Goal: Information Seeking & Learning: Learn about a topic

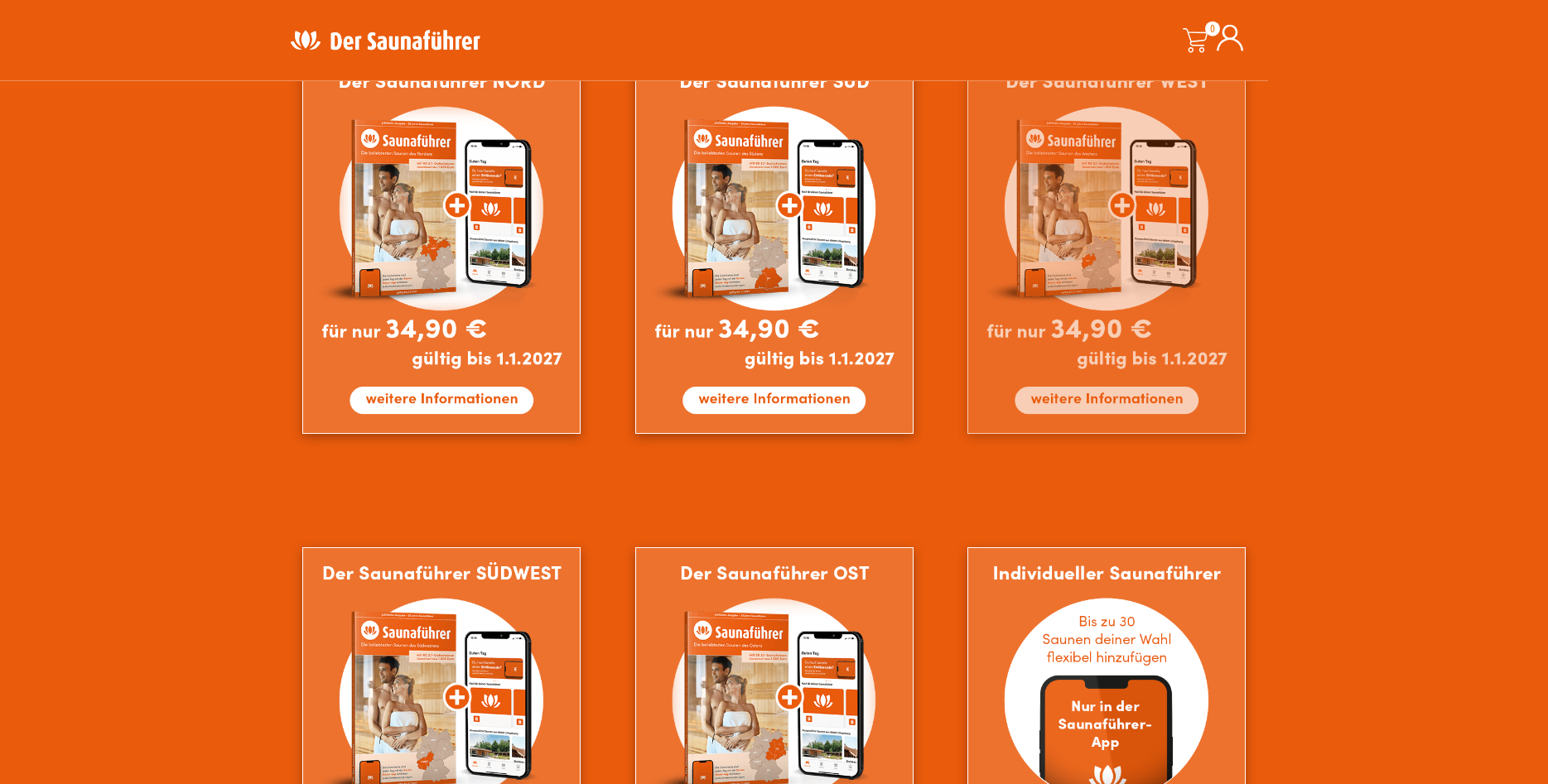
scroll to position [1070, 0]
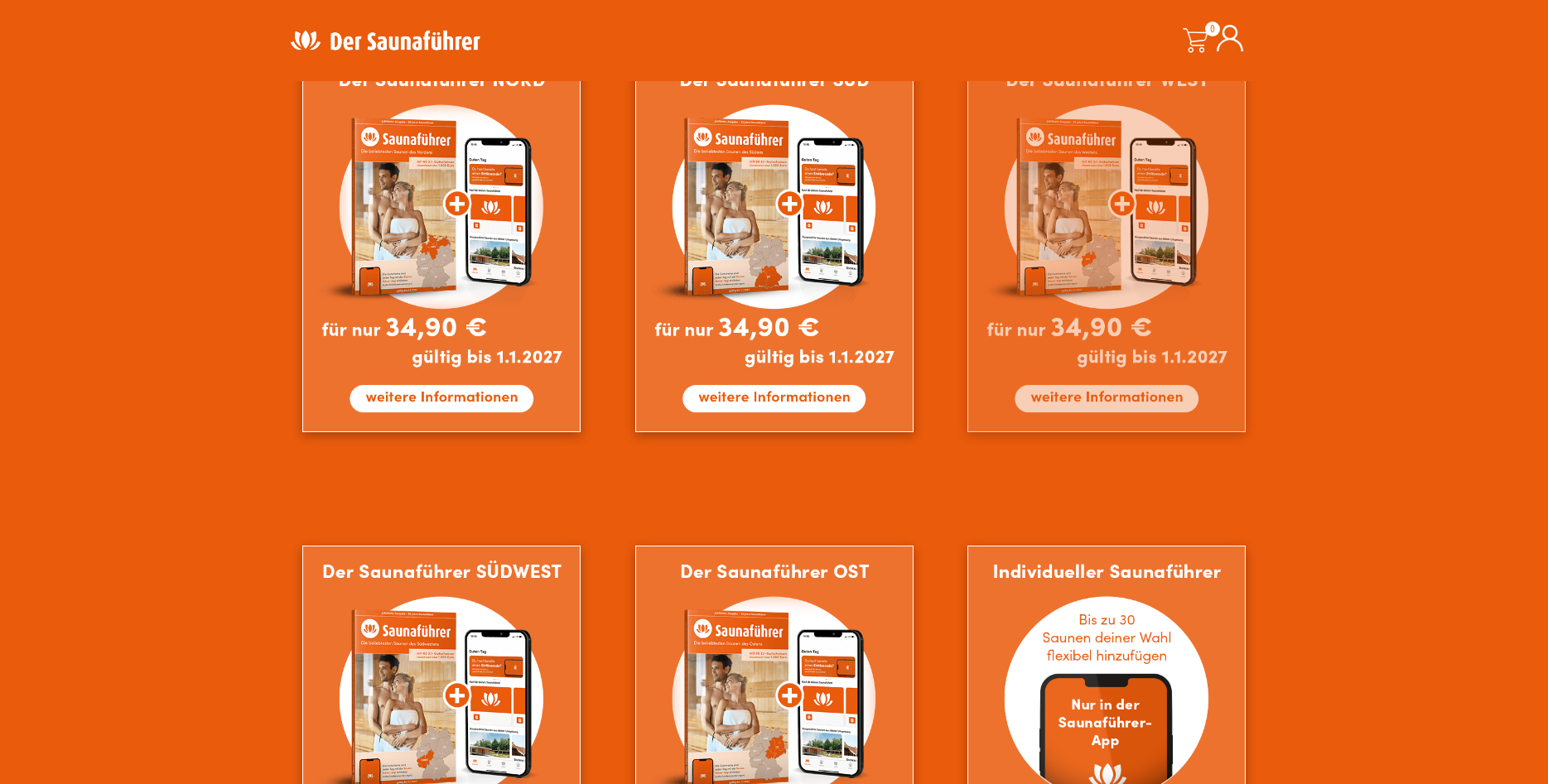
click at [1085, 217] on img at bounding box center [1107, 242] width 278 height 379
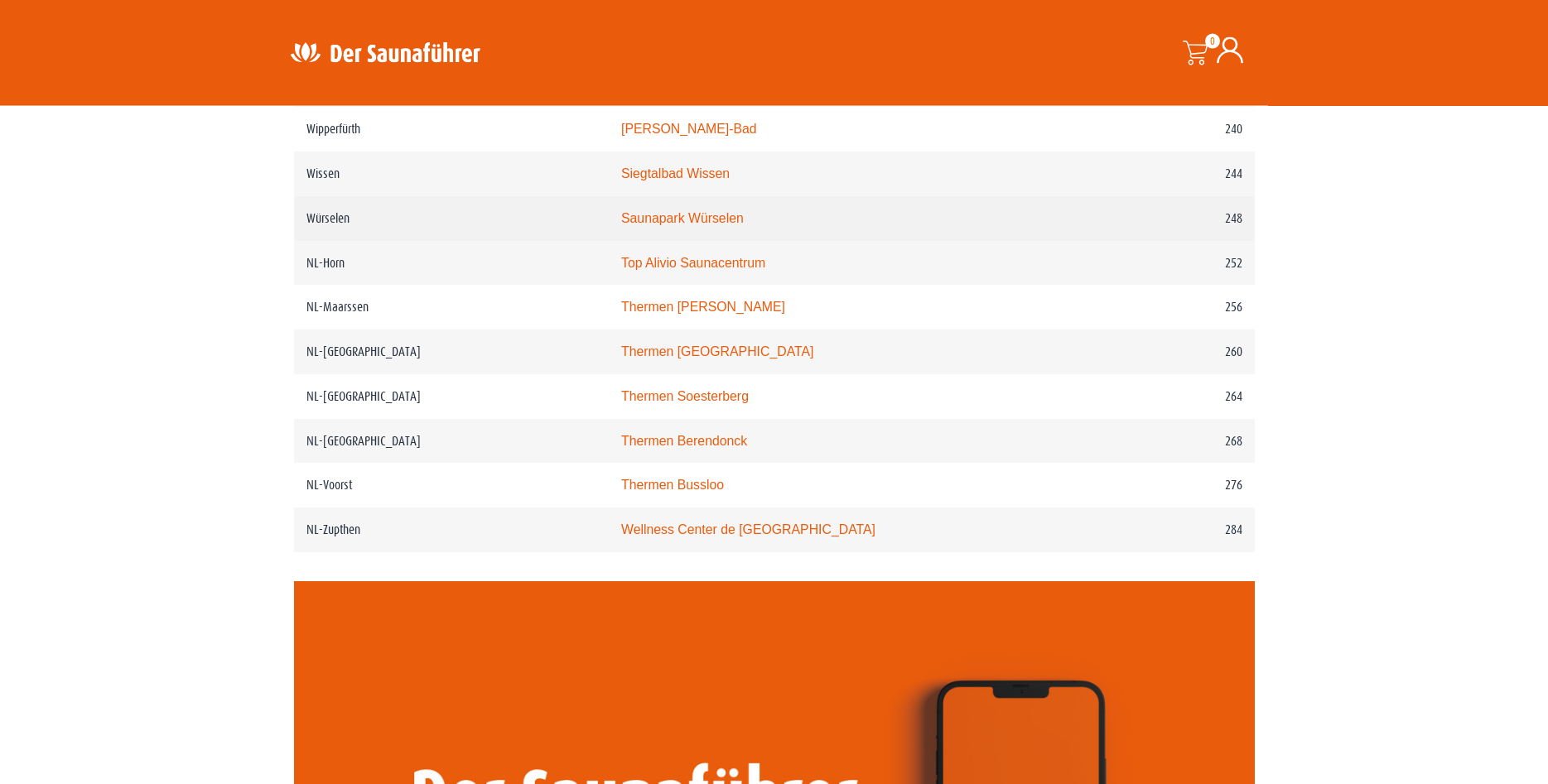
scroll to position [3322, 0]
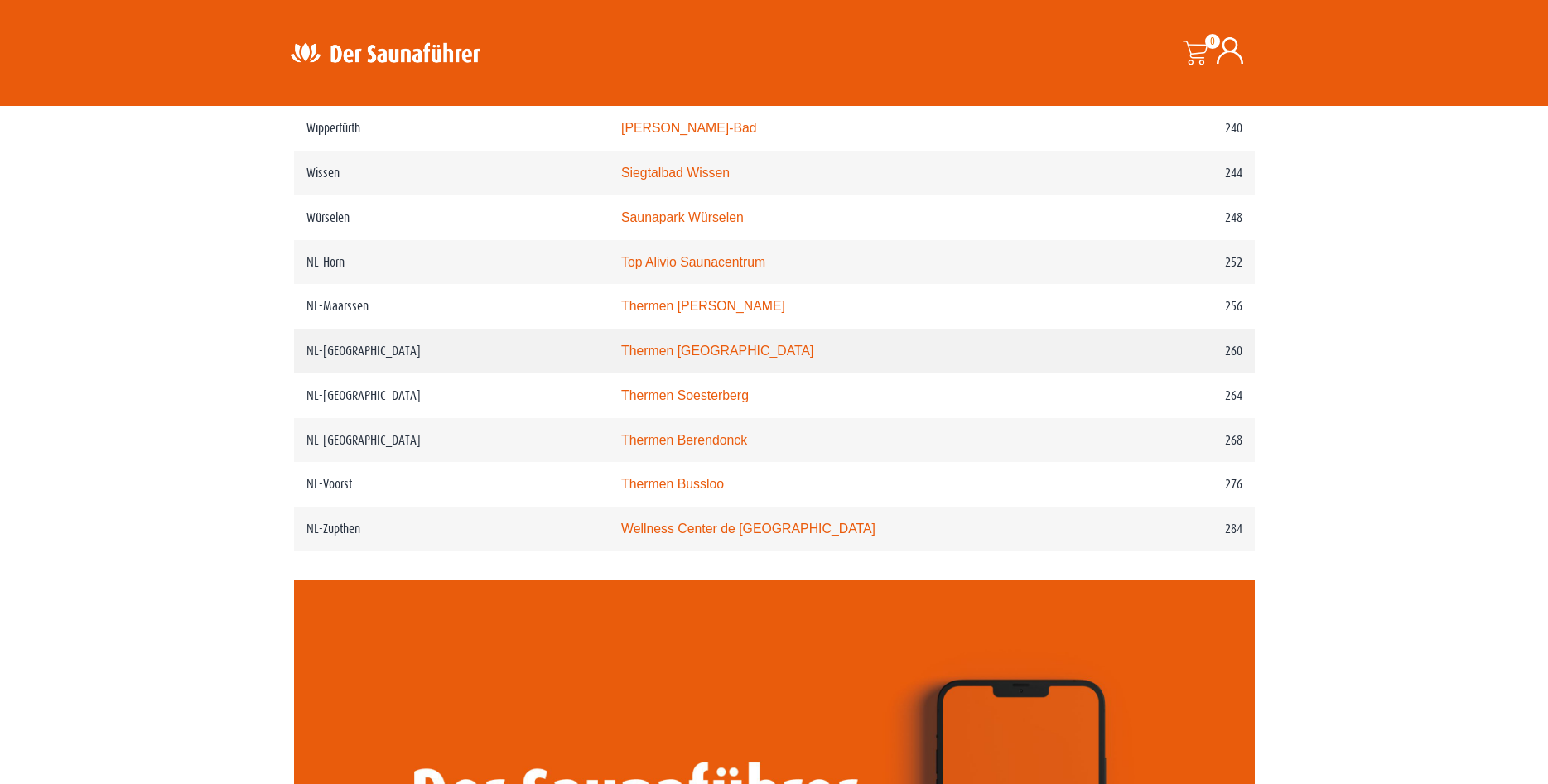
click at [709, 357] on link "Thermen Maastricht" at bounding box center [717, 350] width 193 height 14
click at [675, 269] on link "Top Alivio Saunacentrum" at bounding box center [693, 262] width 144 height 14
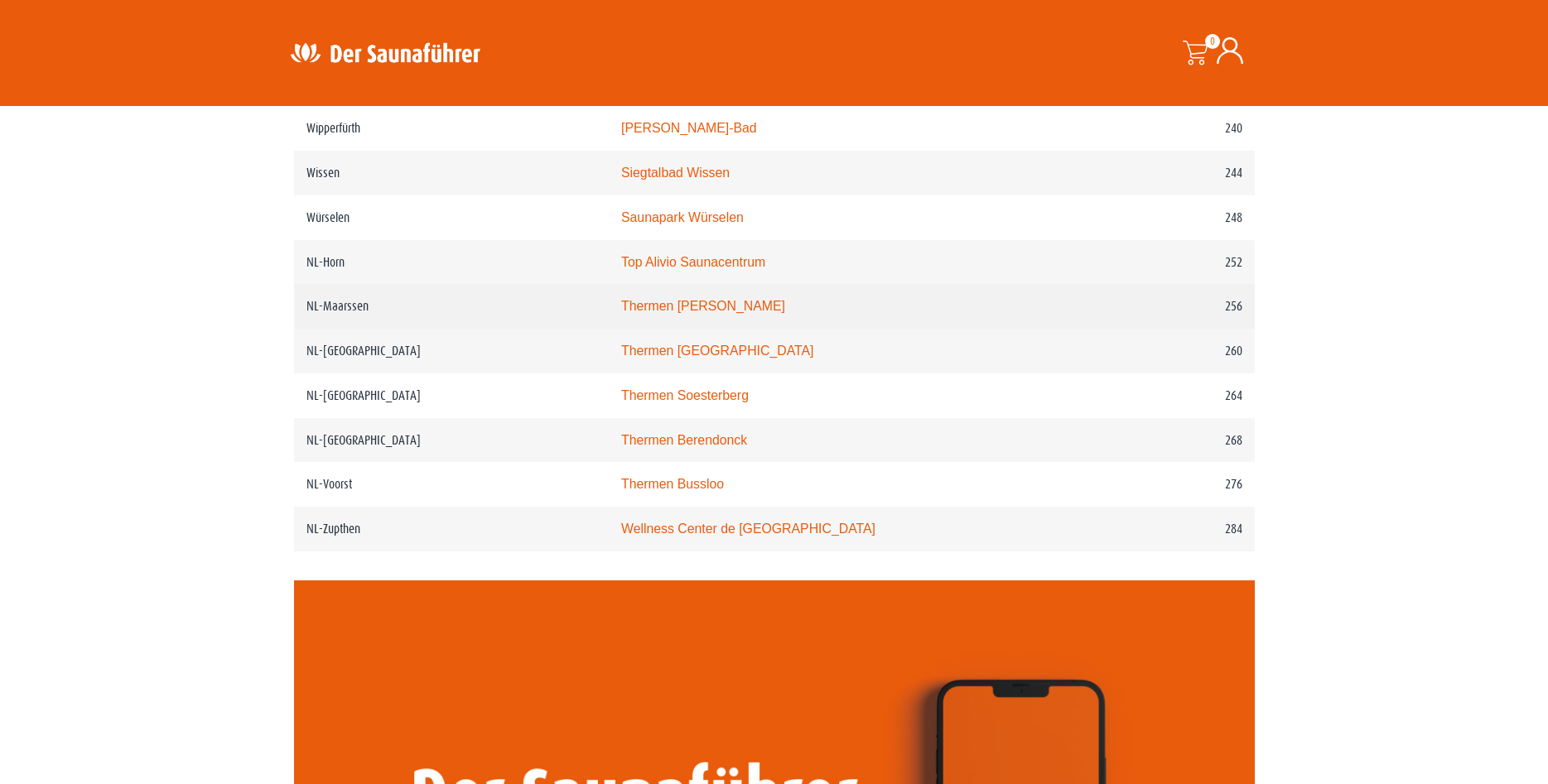
click at [661, 313] on link "Thermen Maarssen" at bounding box center [703, 305] width 164 height 14
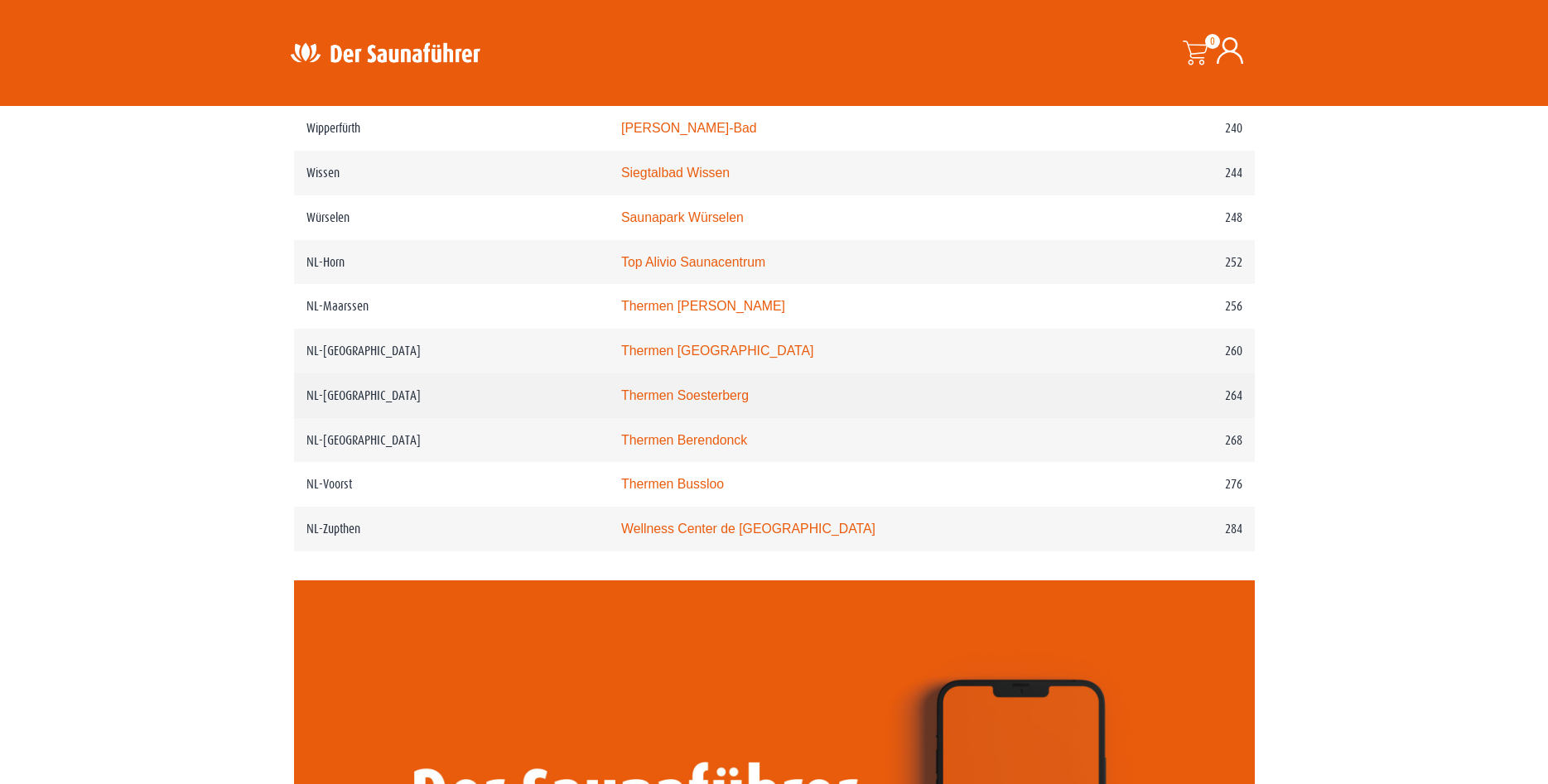
click at [689, 403] on link "Thermen Soesterberg" at bounding box center [685, 395] width 127 height 14
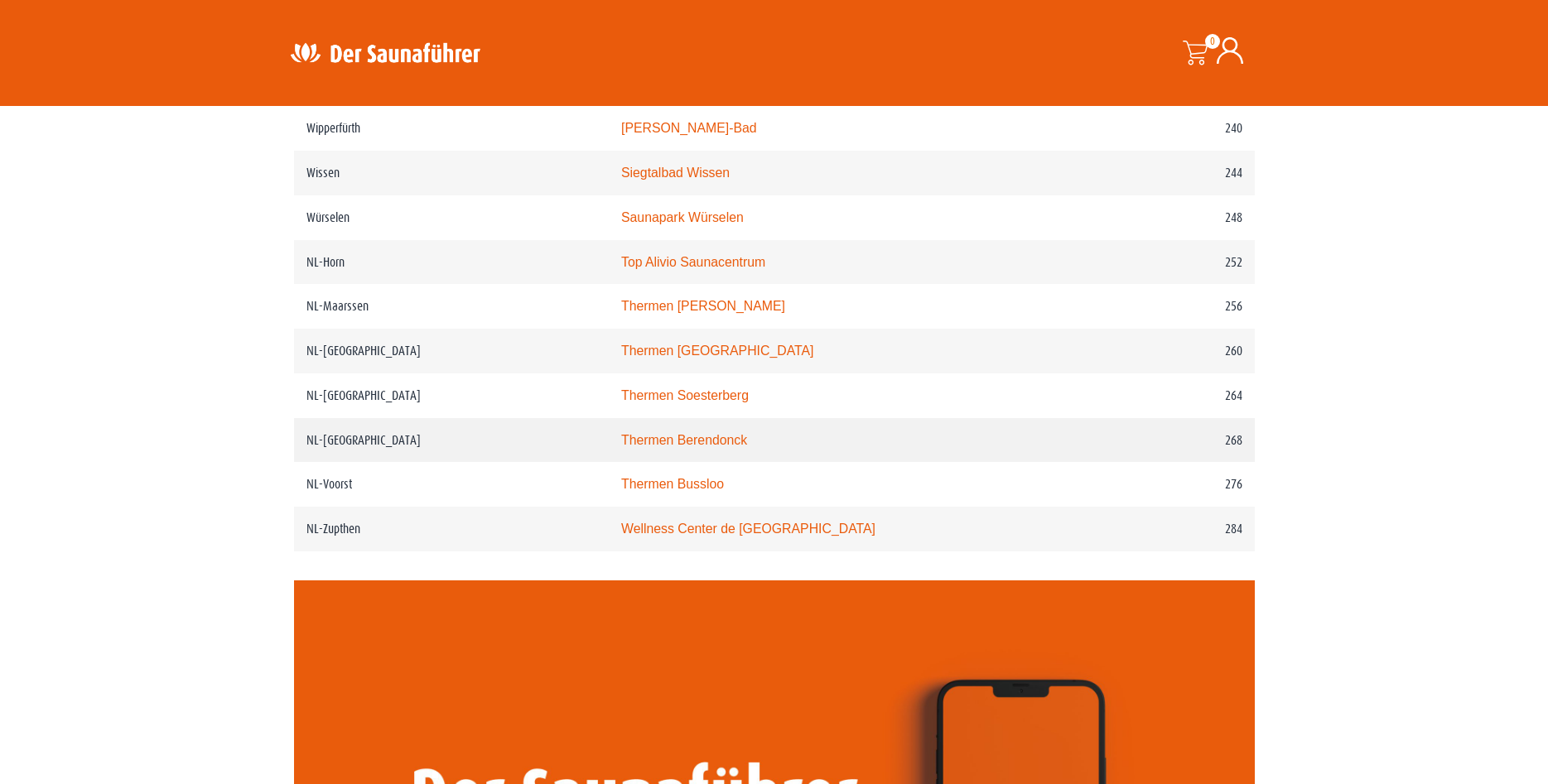
click at [680, 447] on link "Thermen Berendonck" at bounding box center [684, 439] width 126 height 14
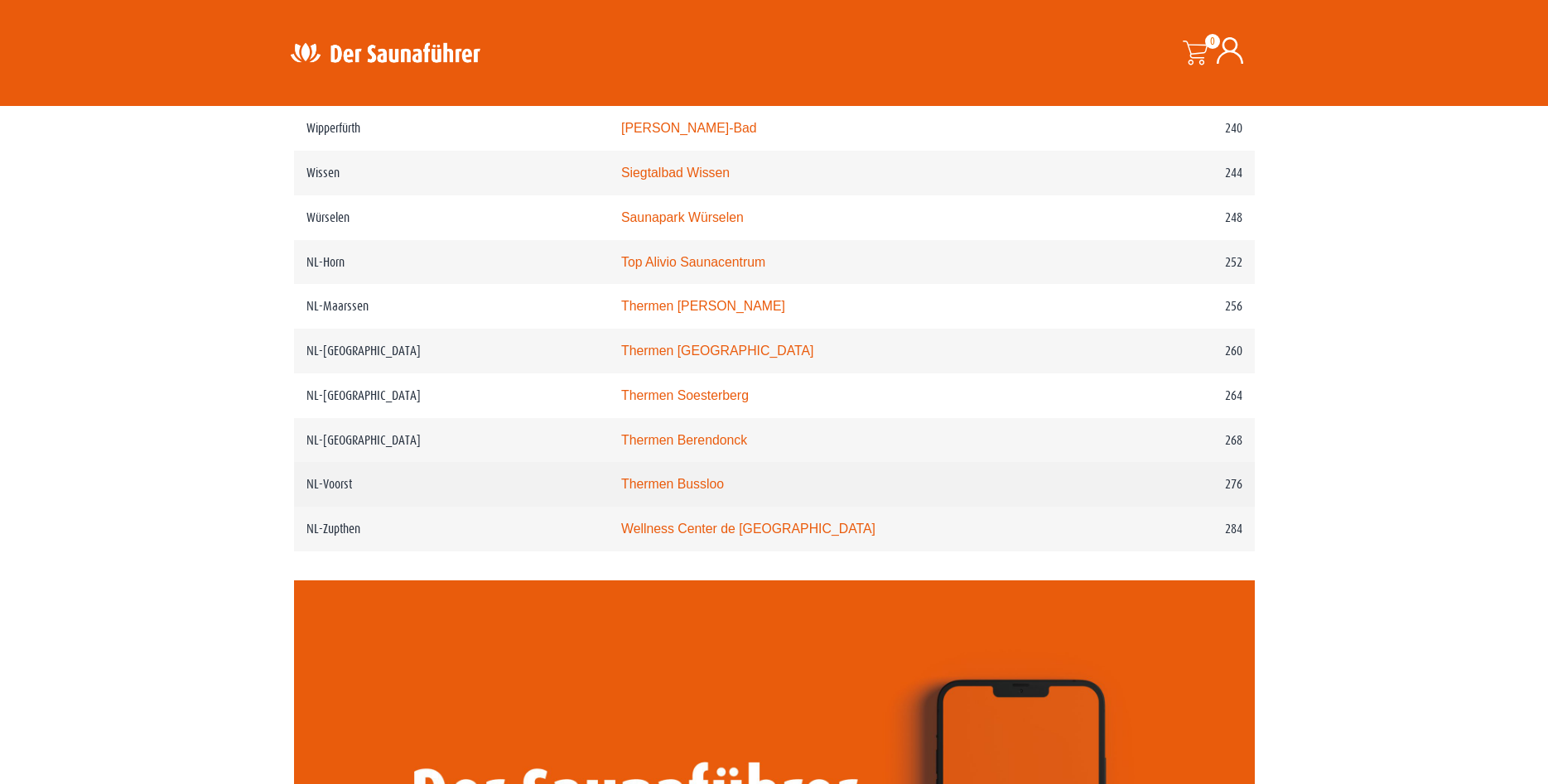
click at [659, 491] on link "Thermen Bussloo" at bounding box center [672, 484] width 102 height 14
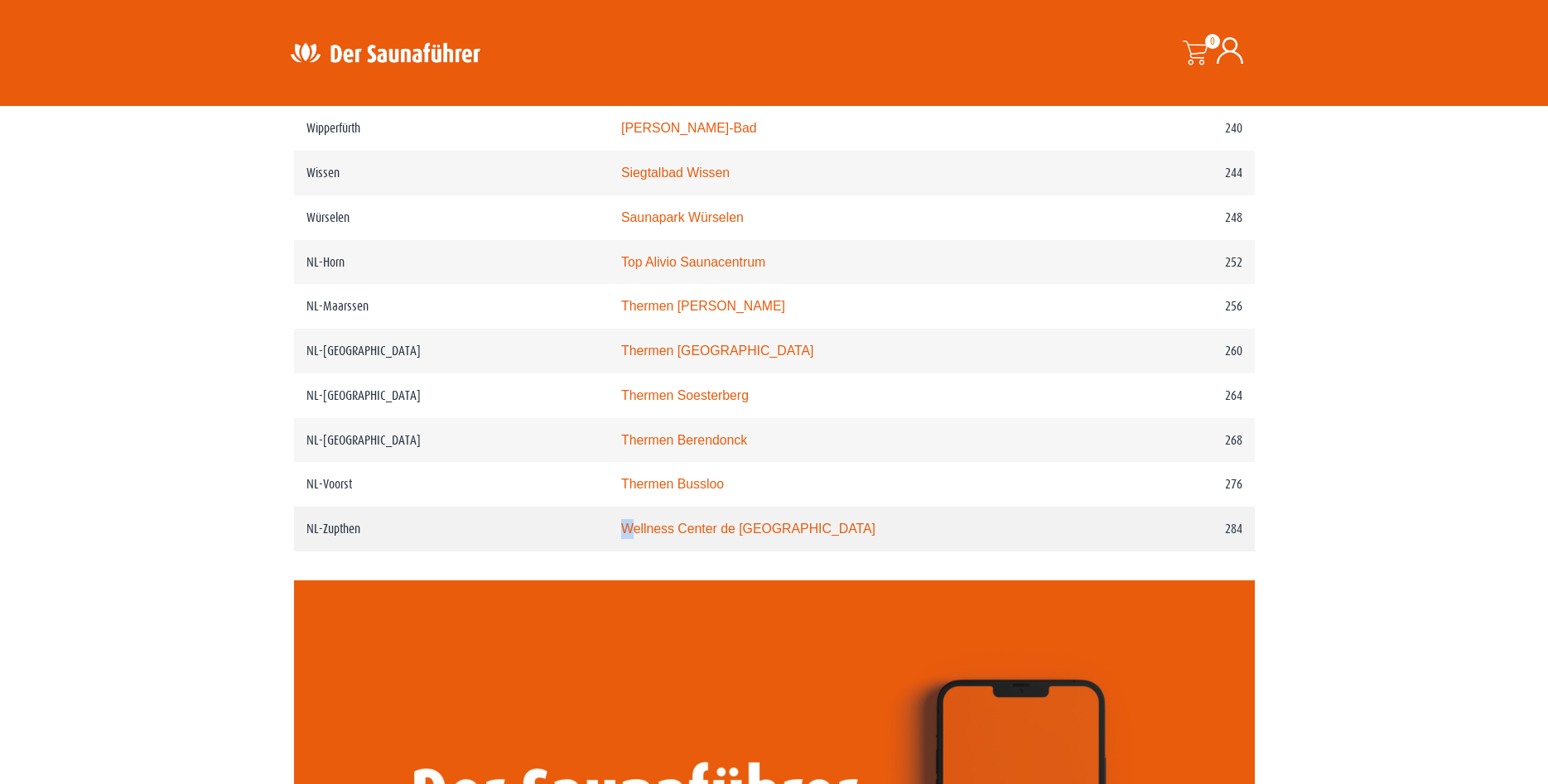
drag, startPoint x: 651, startPoint y: 589, endPoint x: 672, endPoint y: 590, distance: 21.0
click at [661, 552] on tr "NL-Zupthen Wellness Center de Bronsbergen 284" at bounding box center [774, 529] width 961 height 45
click at [692, 536] on link "Wellness Center de Bronsbergen" at bounding box center [748, 528] width 254 height 14
click at [663, 357] on link "Thermen Maastricht" at bounding box center [717, 350] width 193 height 14
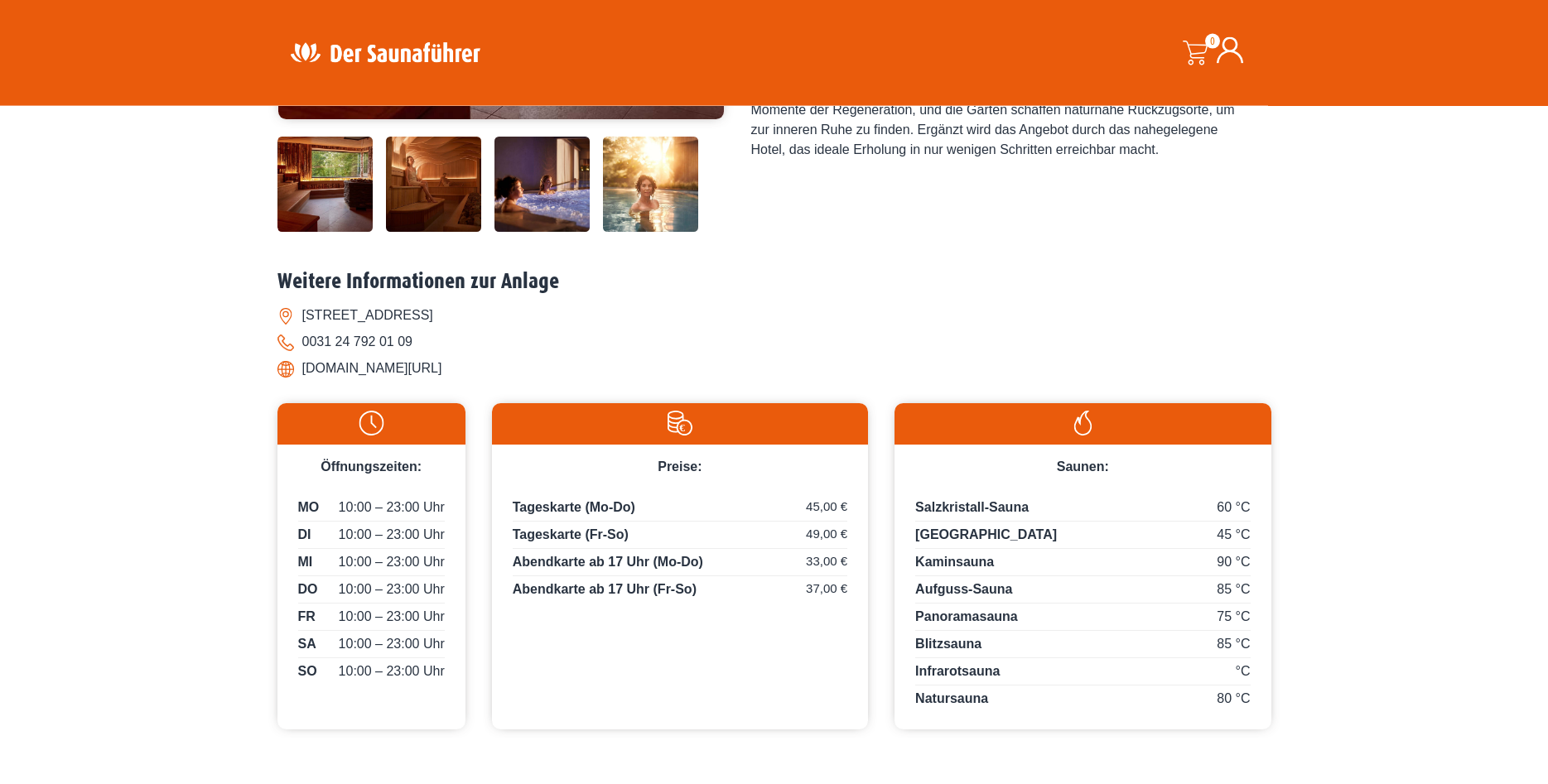
scroll to position [535, 0]
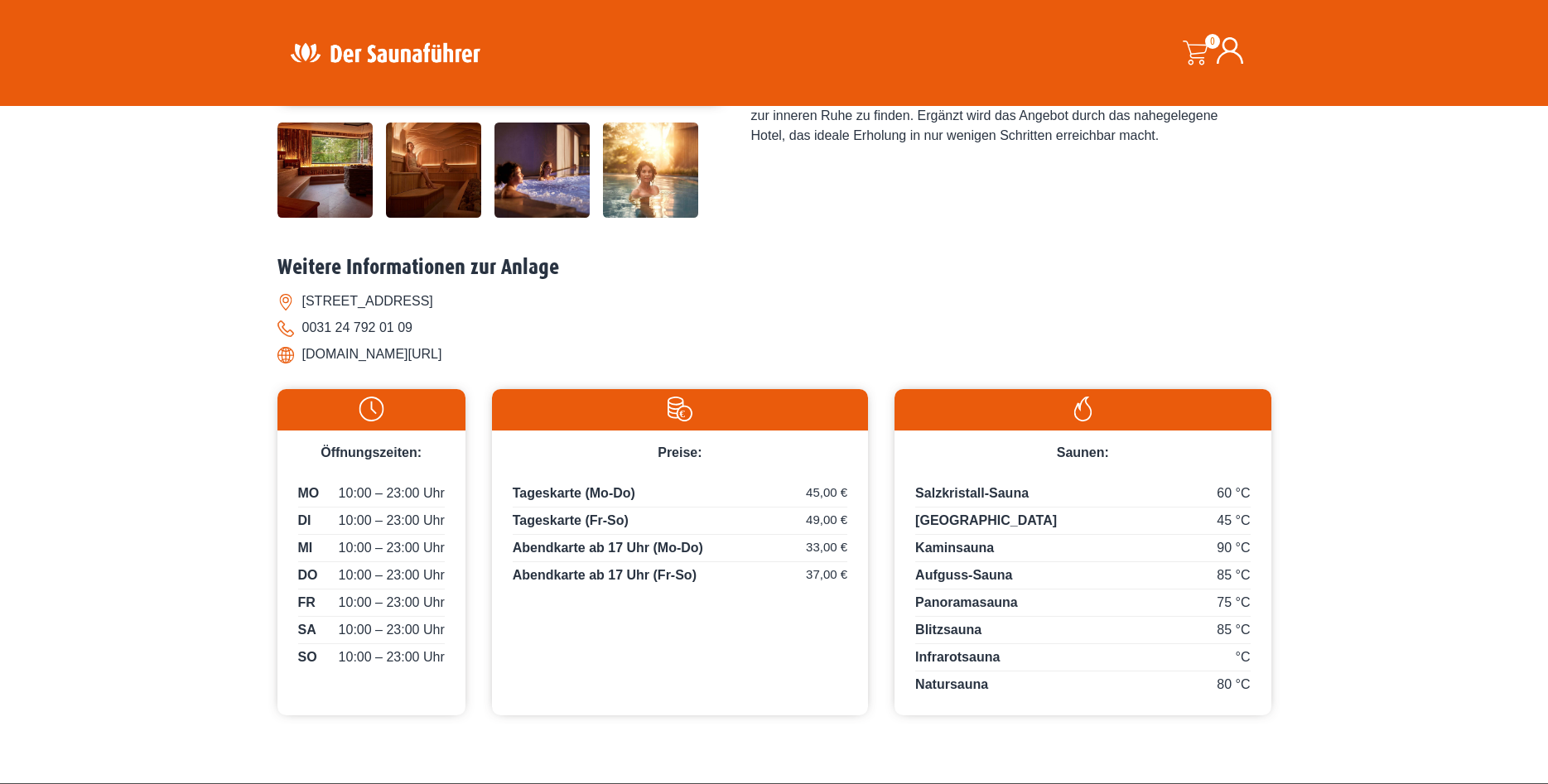
drag, startPoint x: 303, startPoint y: 357, endPoint x: 460, endPoint y: 356, distance: 157.0
click at [460, 356] on li "www.thermenmaastricht.de/" at bounding box center [774, 354] width 994 height 27
copy li "www.thermenmaastricht.de"
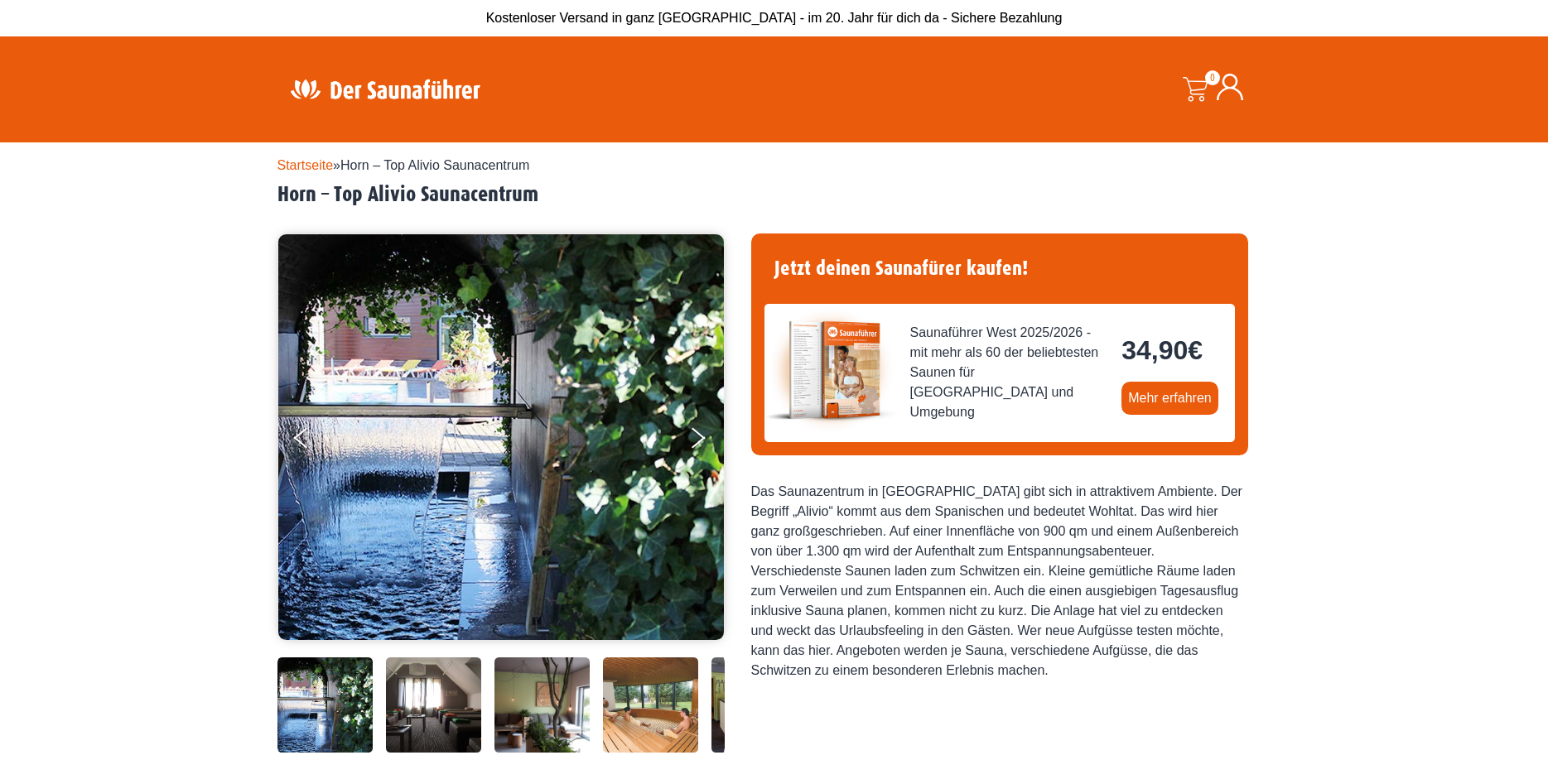
click at [1387, 504] on div "Startseite » Horn – Top Alivio Saunacentrum Horn – Top Alivio Saunacentrum 34,9…" at bounding box center [774, 702] width 1548 height 1119
drag, startPoint x: 276, startPoint y: 191, endPoint x: 536, endPoint y: 199, distance: 260.1
click at [536, 199] on div "Startseite » Horn – Top Alivio Saunacentrum Horn – Top Alivio Saunacentrum 34,9…" at bounding box center [774, 702] width 1548 height 1119
copy h2 "Horn – Top Alivio Saunacentrum"
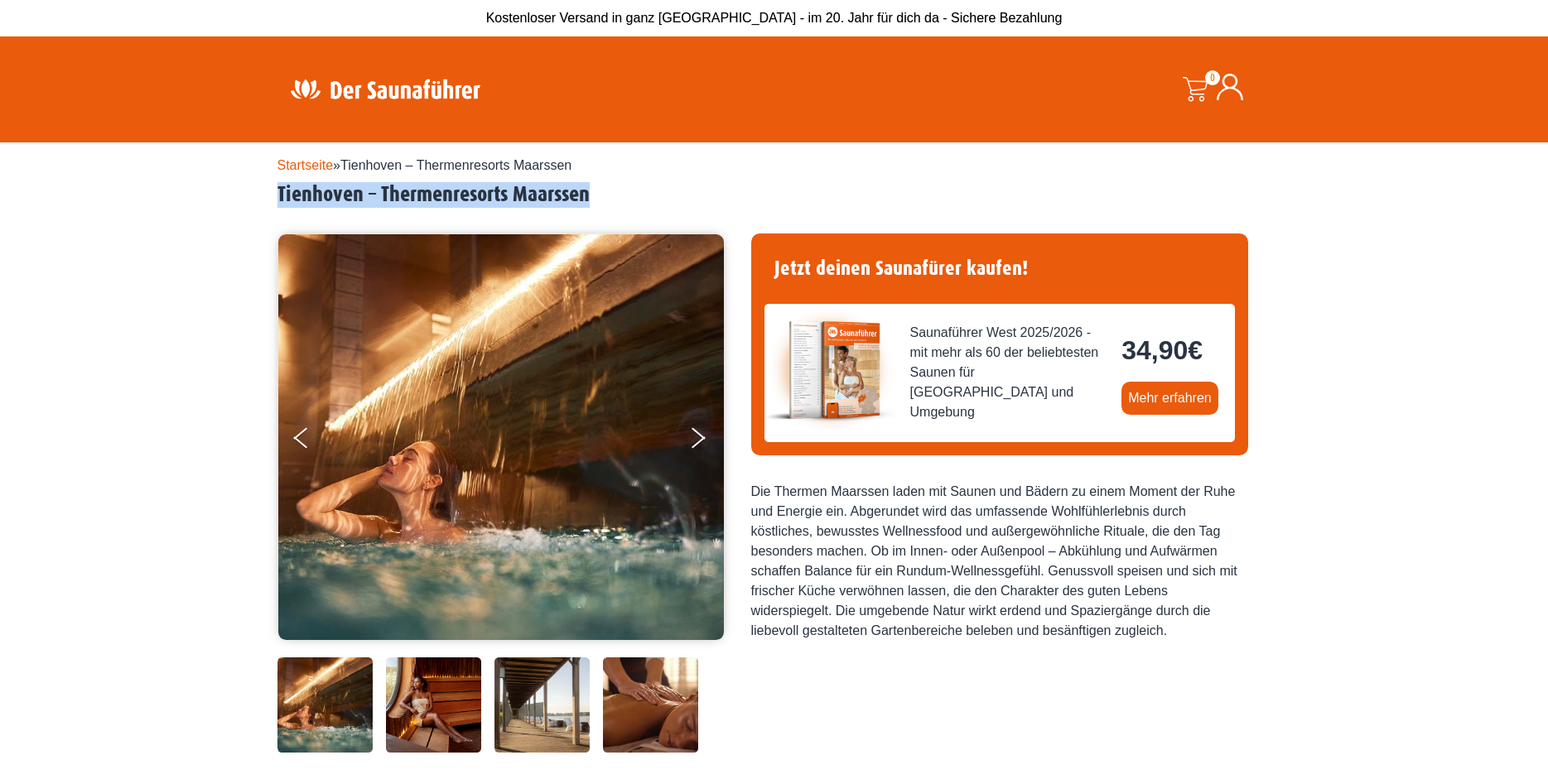
drag, startPoint x: 276, startPoint y: 191, endPoint x: 595, endPoint y: 198, distance: 319.1
click at [595, 198] on div "Startseite » Tienhoven – Thermenresorts [PERSON_NAME] – Thermenresorts Maarssen…" at bounding box center [774, 737] width 1548 height 1189
copy h2 "Tienhoven – Thermenresorts Maarssen"
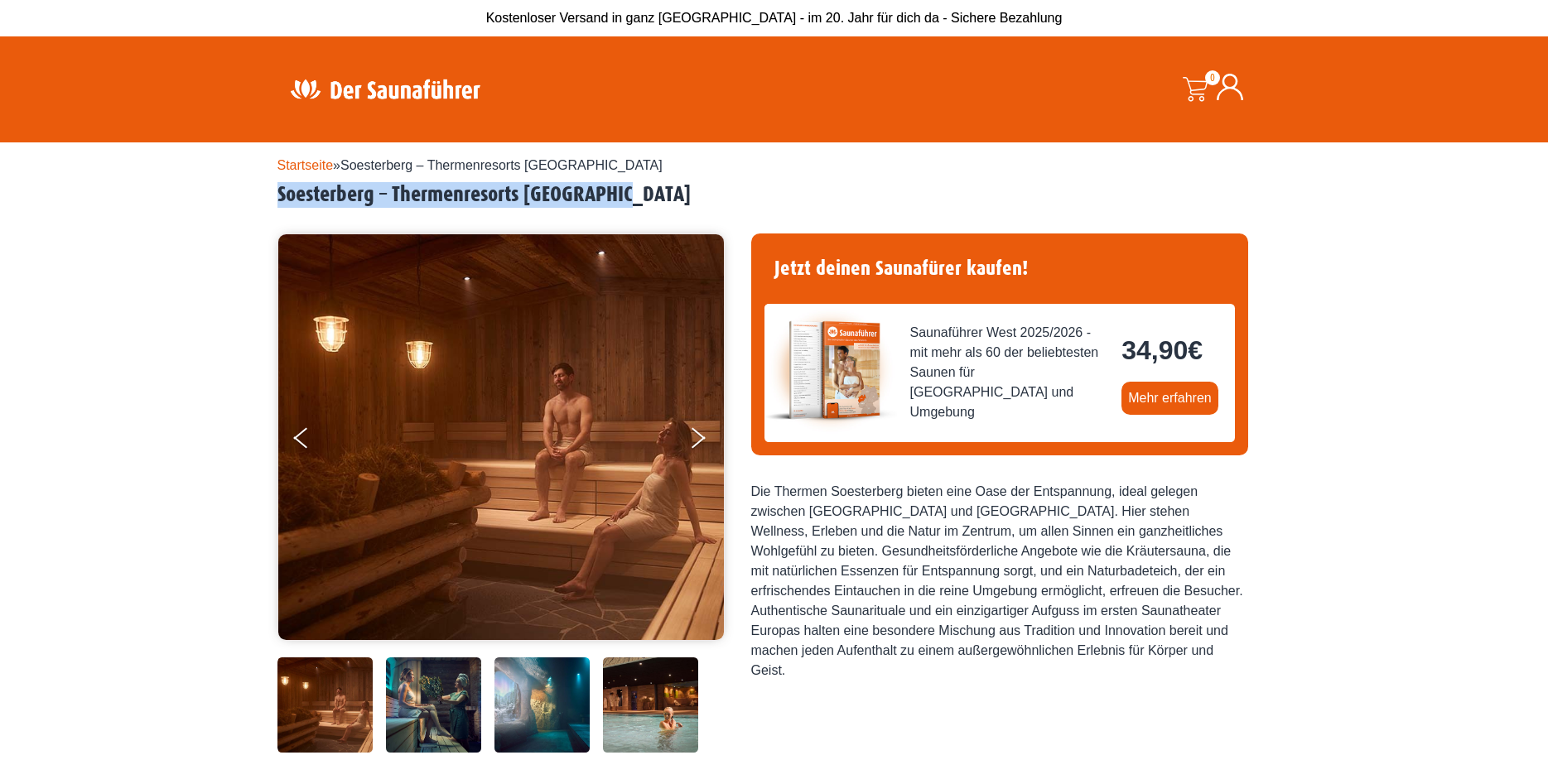
drag, startPoint x: 278, startPoint y: 193, endPoint x: 642, endPoint y: 193, distance: 364.0
click at [642, 193] on h2 "Soesterberg – Thermenresorts Soesterberg" at bounding box center [774, 195] width 994 height 26
copy h2 "Soesterberg – Thermenresorts Soesterberg"
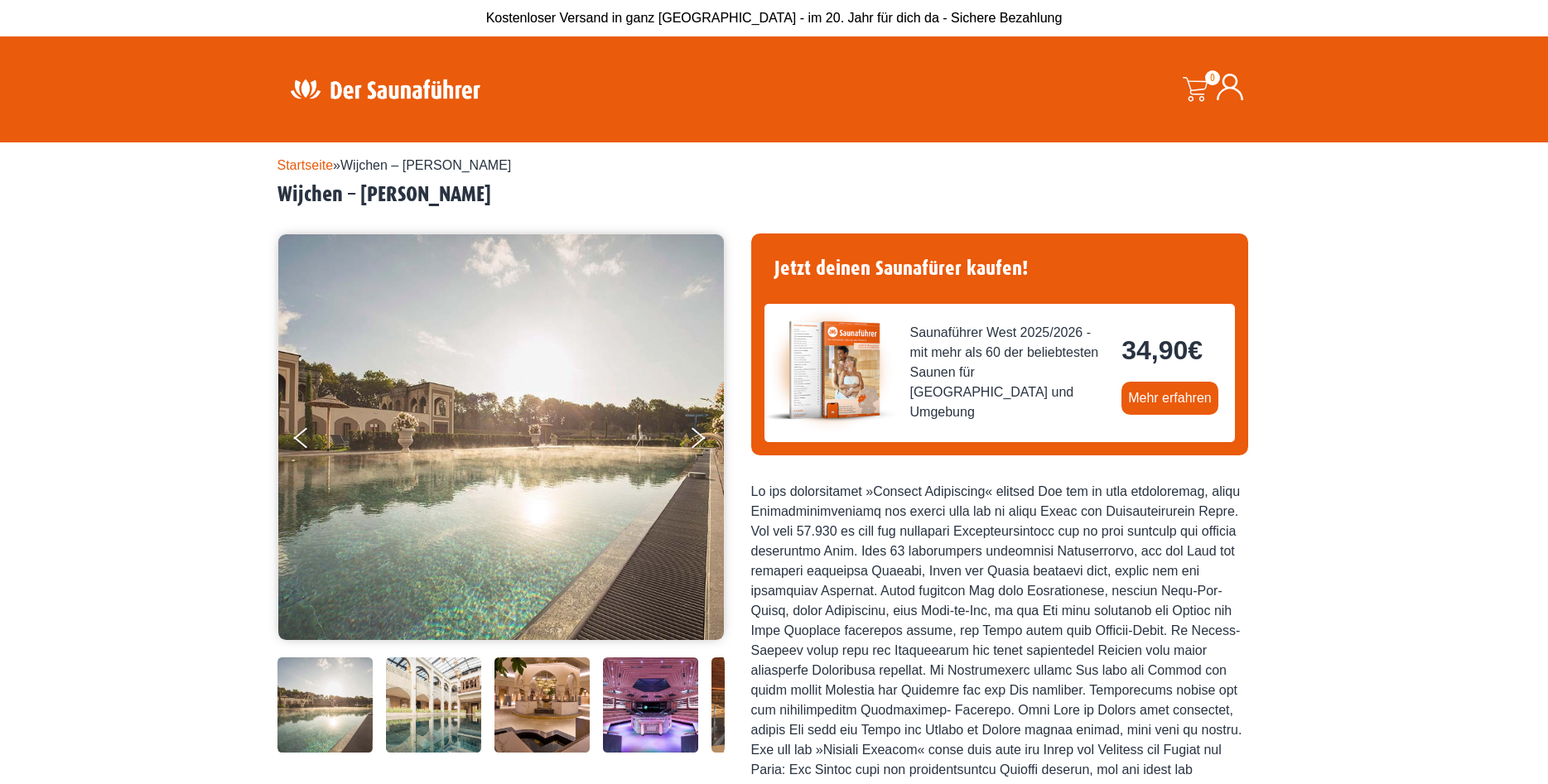
drag, startPoint x: 0, startPoint y: 0, endPoint x: 555, endPoint y: 194, distance: 587.9
click at [555, 194] on h2 "Wijchen – Thermen Berendonck" at bounding box center [774, 195] width 994 height 26
copy h2 "Wijchen – Thermen Berendonck"
click at [129, 322] on div "Startseite » Wijchen – Thermen Berendonck Wijchen – Thermen Berendonck" at bounding box center [774, 782] width 1548 height 1280
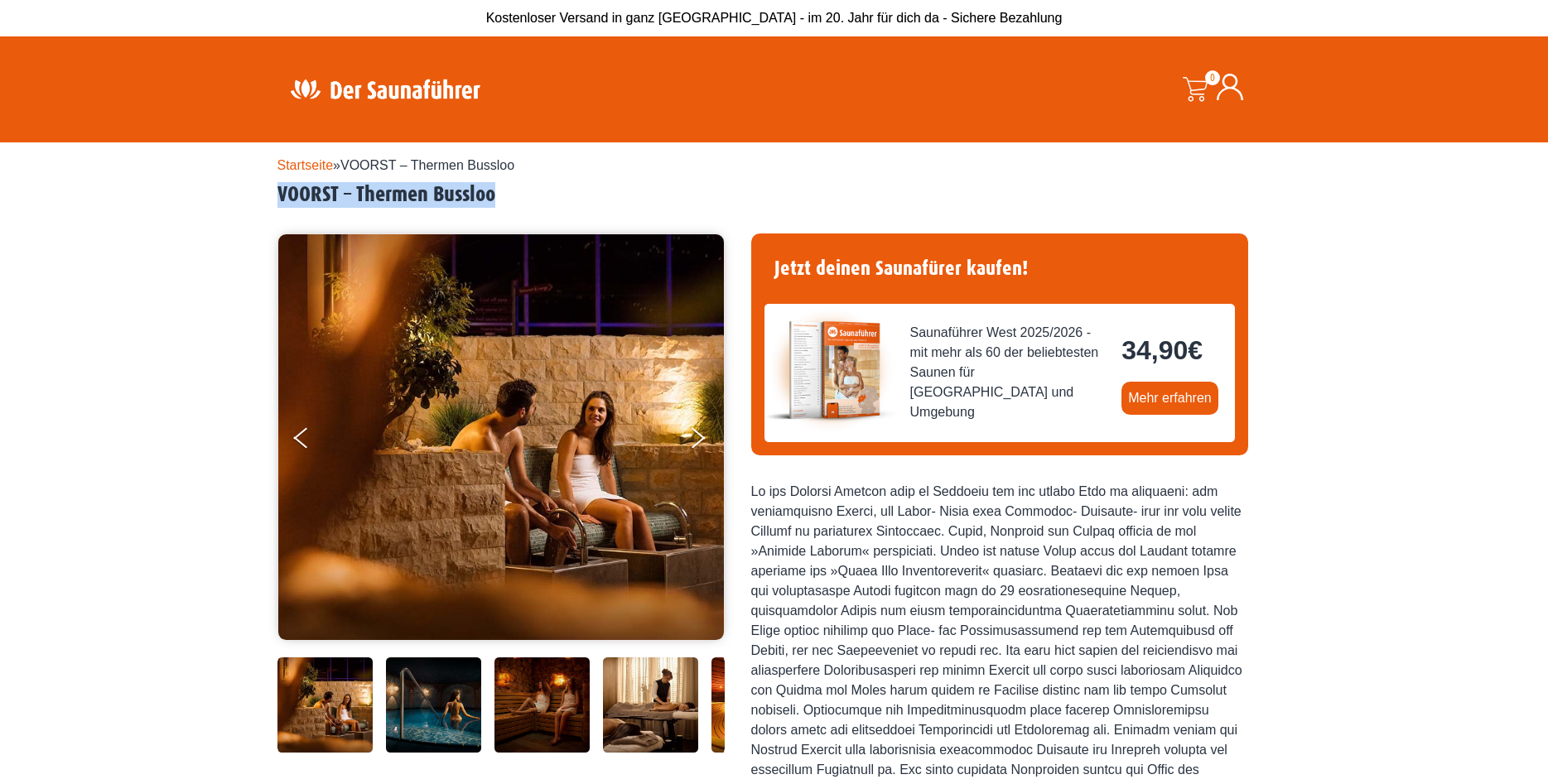
drag, startPoint x: 275, startPoint y: 191, endPoint x: 516, endPoint y: 193, distance: 241.0
copy h2 "VOORST – Thermen Bussloo"
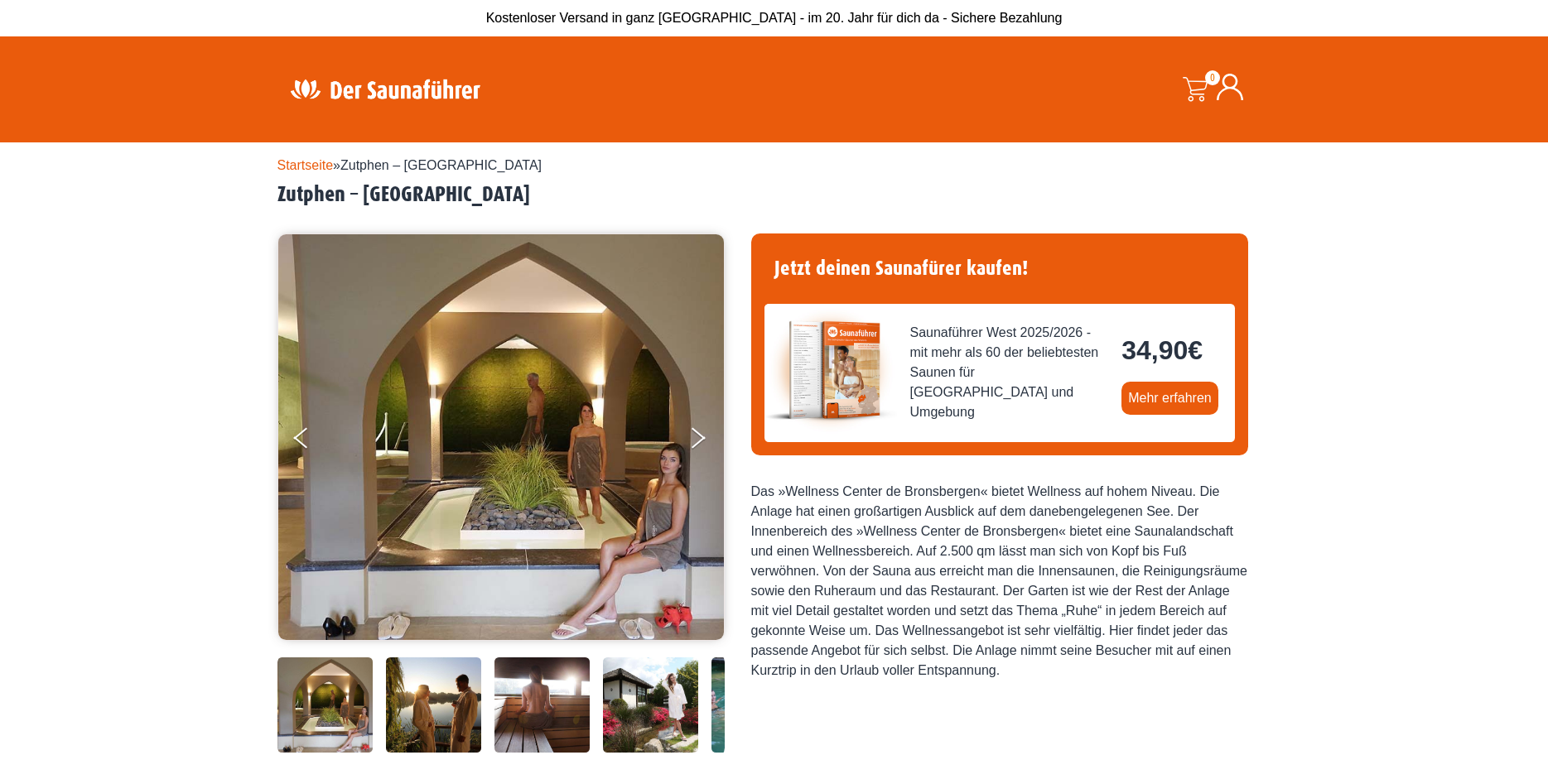
drag, startPoint x: 274, startPoint y: 191, endPoint x: 665, endPoint y: 196, distance: 391.0
click at [665, 196] on div "Startseite » Zutphen – Wellness Center de Bronsbergen Zutphen – Wellness Center…" at bounding box center [774, 709] width 1548 height 1134
copy h2 "Zutphen – Wellness Center de Bronsbergen"
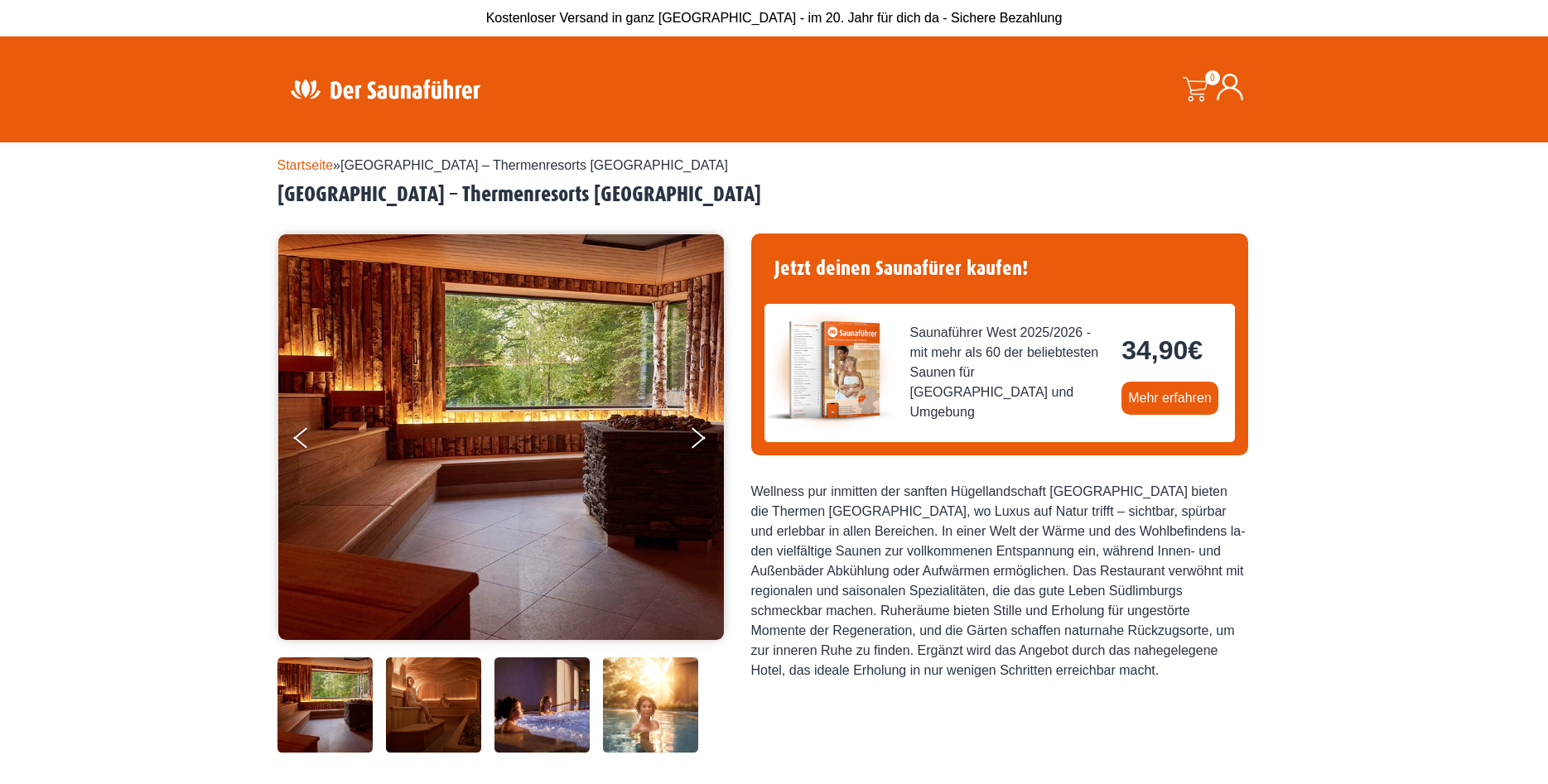
drag, startPoint x: 59, startPoint y: 298, endPoint x: 91, endPoint y: 298, distance: 32.0
click at [60, 298] on div "Startseite » [GEOGRAPHIC_DATA] – Thermenresorts [GEOGRAPHIC_DATA] [GEOGRAPHIC_D…" at bounding box center [774, 709] width 1548 height 1134
drag, startPoint x: 279, startPoint y: 193, endPoint x: 608, endPoint y: 198, distance: 329.0
click at [608, 198] on h2 "[GEOGRAPHIC_DATA] – Thermenresorts [GEOGRAPHIC_DATA]" at bounding box center [774, 195] width 994 height 26
copy h2 "[GEOGRAPHIC_DATA] – Thermenresorts [GEOGRAPHIC_DATA]"
